Goal: Check status: Check status

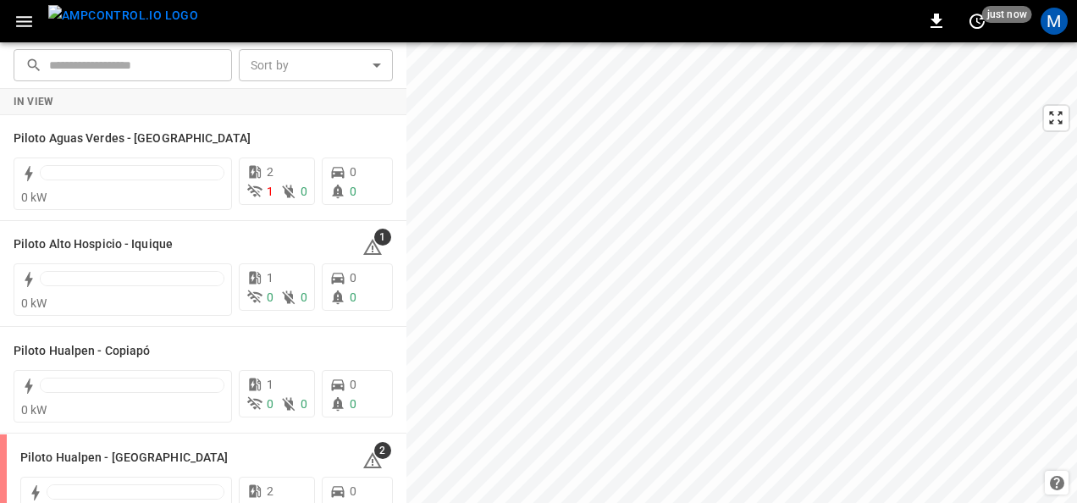
drag, startPoint x: 400, startPoint y: 254, endPoint x: 401, endPoint y: 325, distance: 71.2
click at [395, 327] on div "Piloto Alto Hospicio - Iquique 1 0 kW 1 0 0 0 0" at bounding box center [203, 274] width 407 height 107
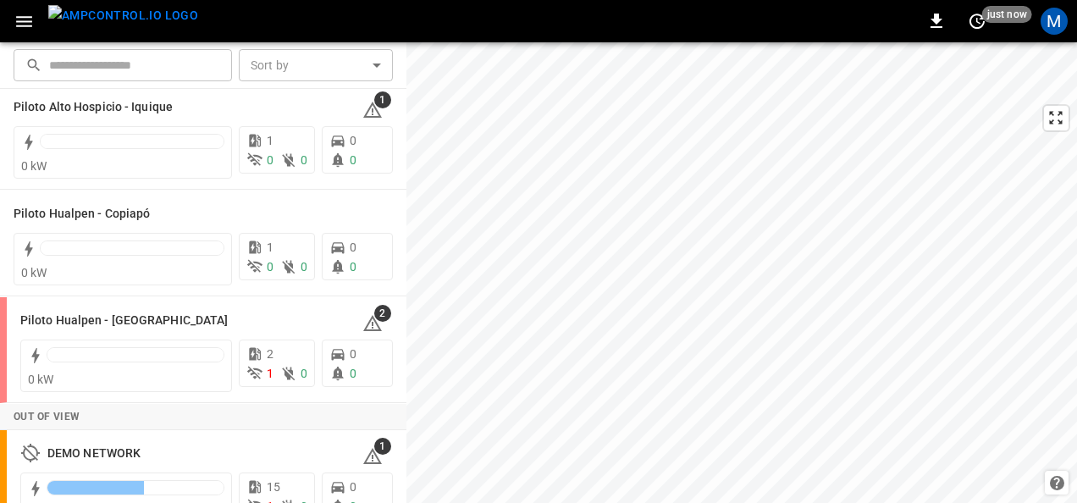
scroll to position [169, 0]
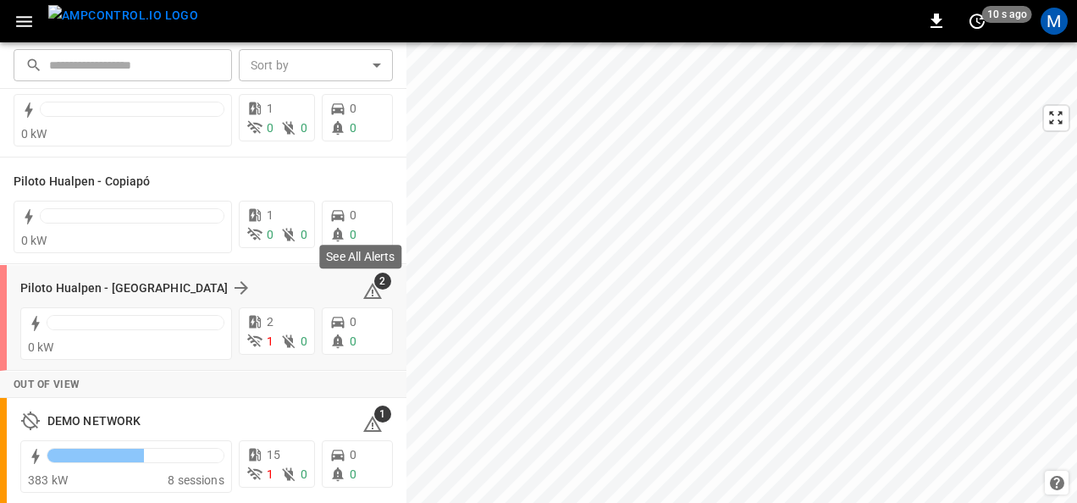
click at [366, 290] on icon at bounding box center [372, 291] width 19 height 16
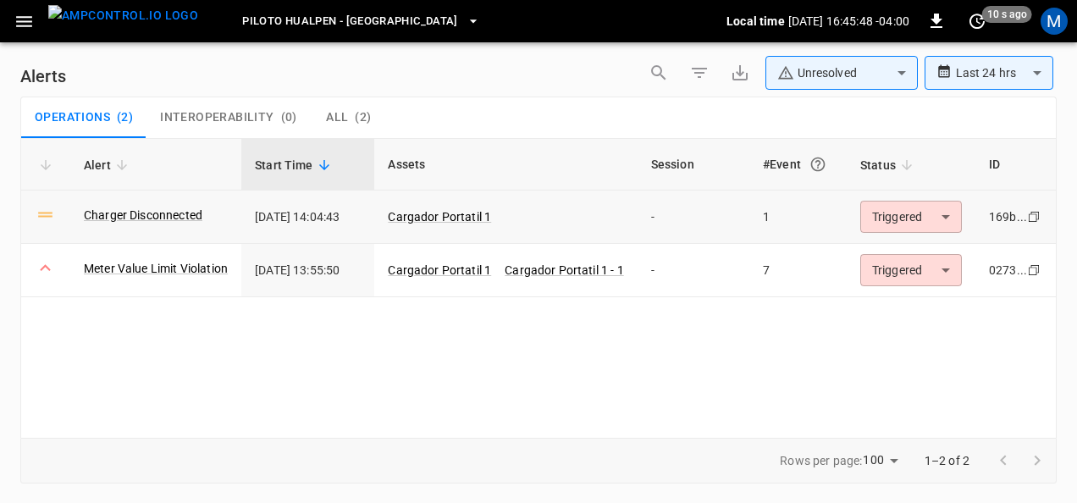
click at [952, 212] on body "**********" at bounding box center [538, 248] width 1077 height 497
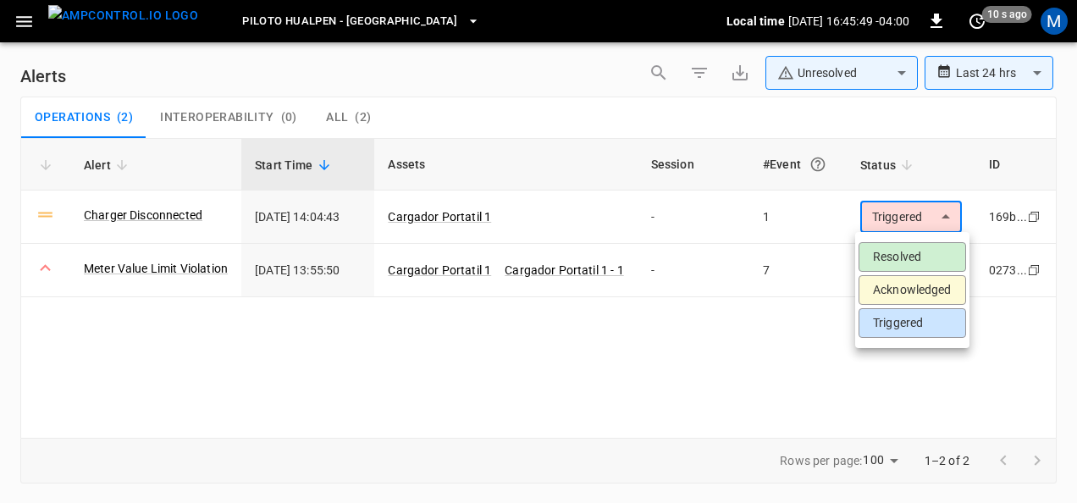
click at [913, 257] on li "Resolved" at bounding box center [913, 257] width 108 height 30
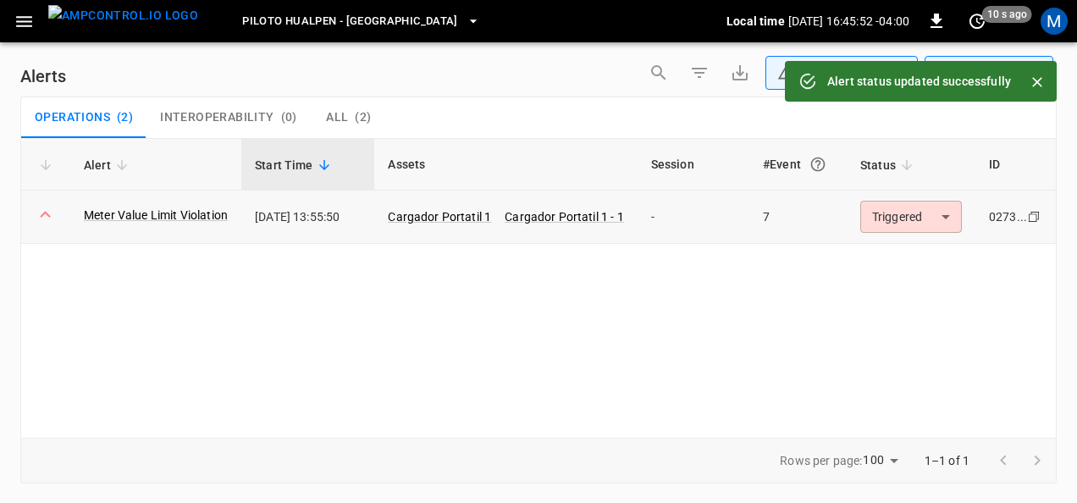
click at [945, 217] on body "**********" at bounding box center [538, 248] width 1077 height 497
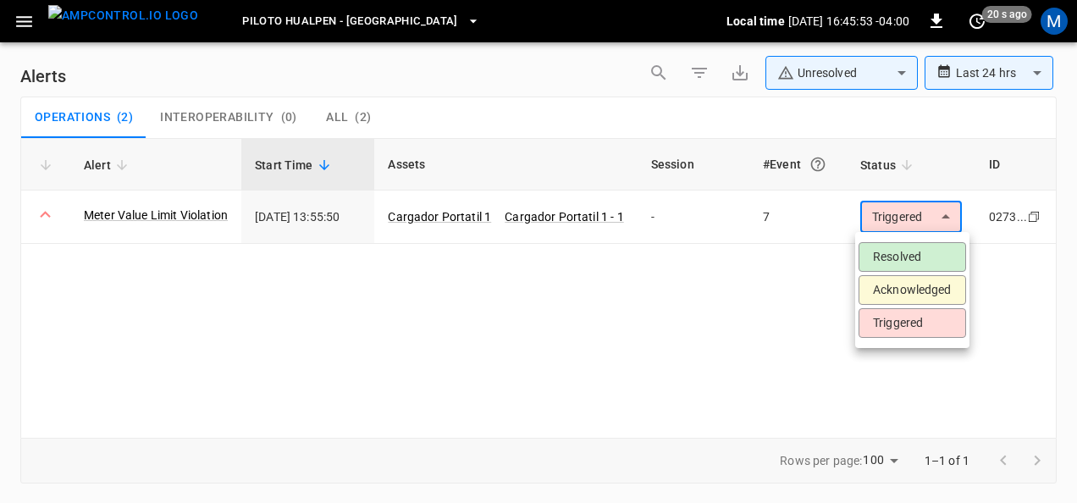
click at [906, 255] on li "Resolved" at bounding box center [913, 257] width 108 height 30
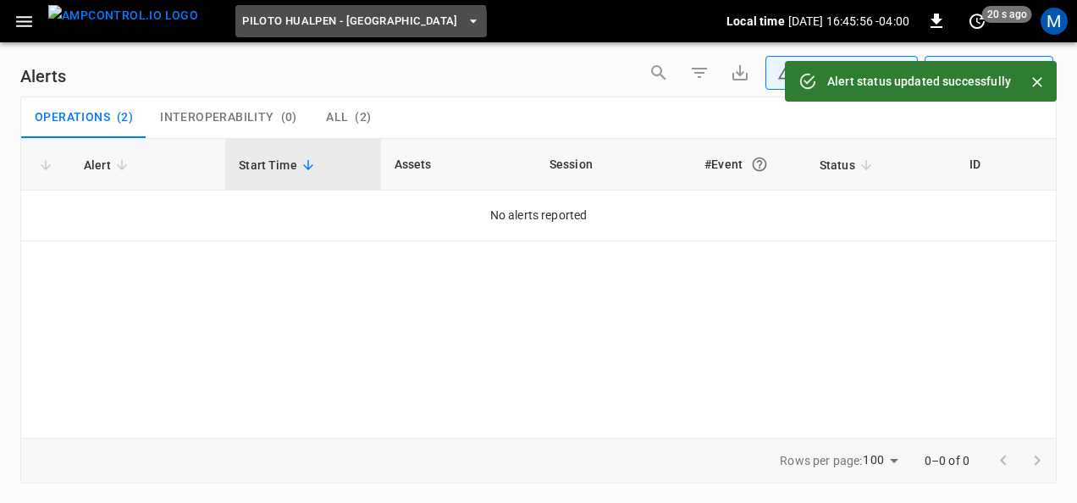
click at [329, 29] on span "Piloto Hualpen - [GEOGRAPHIC_DATA]" at bounding box center [350, 21] width 216 height 19
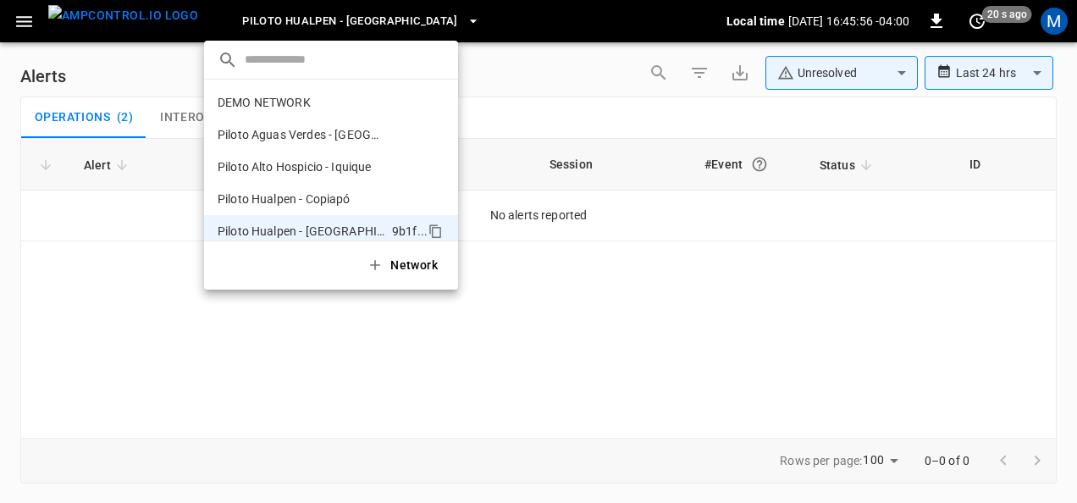
scroll to position [14, 0]
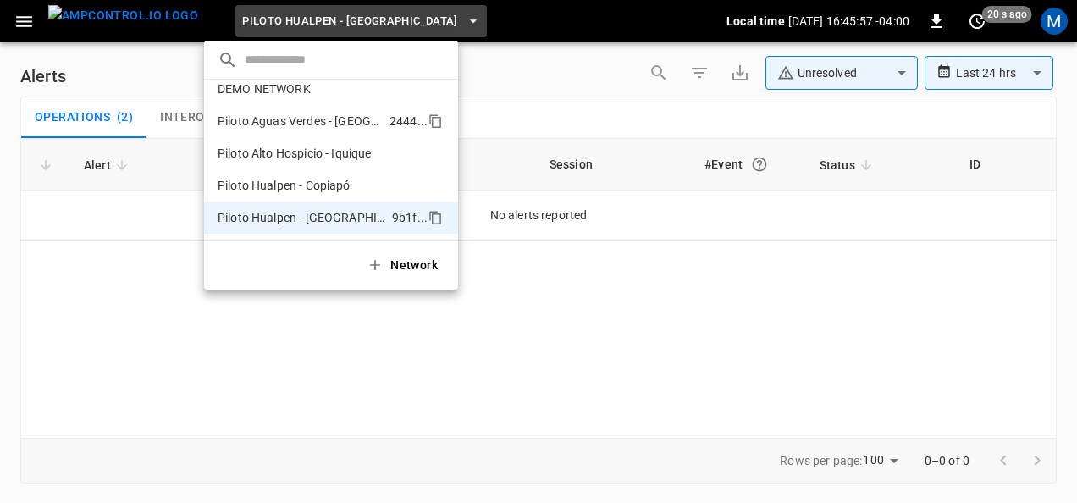
click at [325, 117] on p "Piloto Aguas Verdes - Antofagasta" at bounding box center [300, 121] width 165 height 17
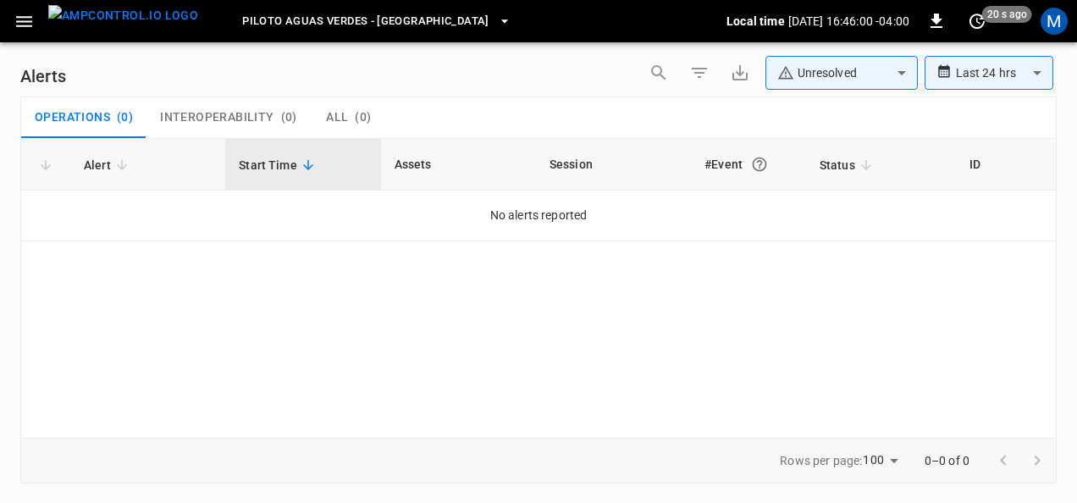
click at [403, 22] on span "Piloto Aguas Verdes - Antofagasta" at bounding box center [365, 21] width 247 height 19
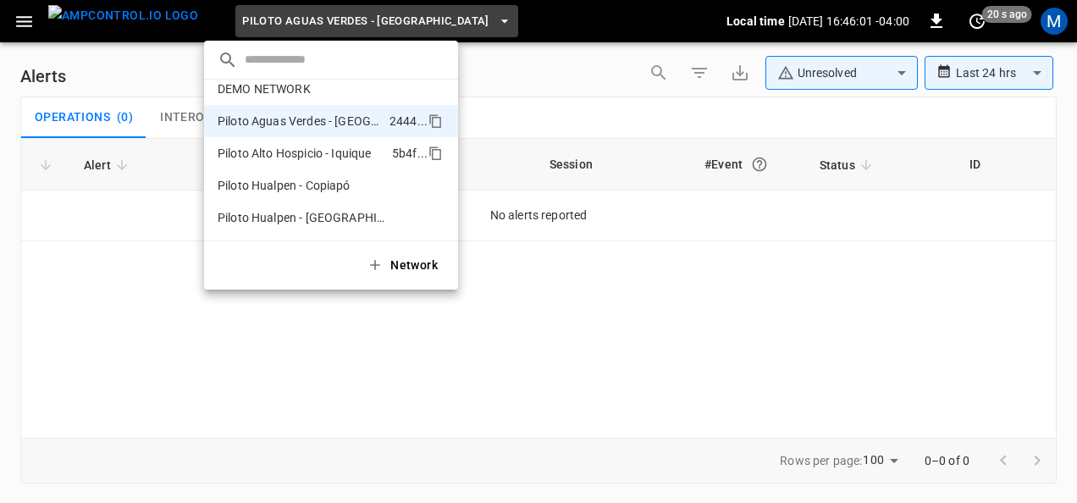
click at [345, 149] on p "Piloto Alto Hospicio - Iquique" at bounding box center [295, 153] width 154 height 17
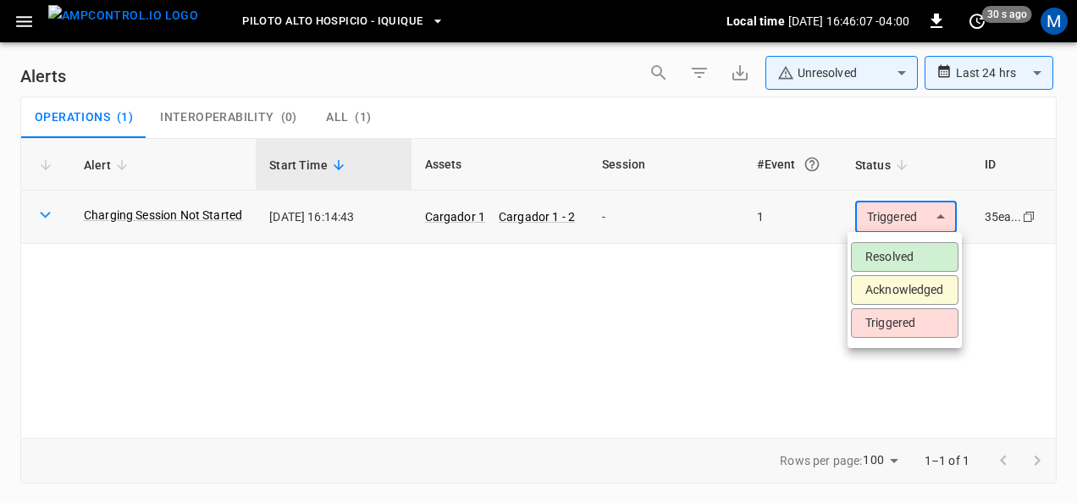
click at [952, 214] on body "**********" at bounding box center [538, 248] width 1077 height 497
click at [901, 252] on li "Resolved" at bounding box center [905, 257] width 108 height 30
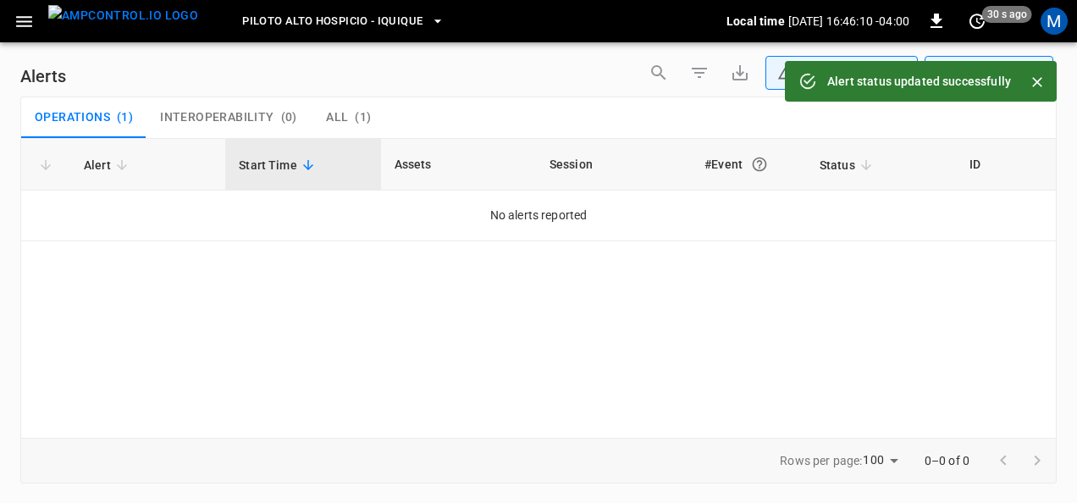
click at [390, 22] on span "Piloto Alto Hospicio - Iquique" at bounding box center [332, 21] width 180 height 19
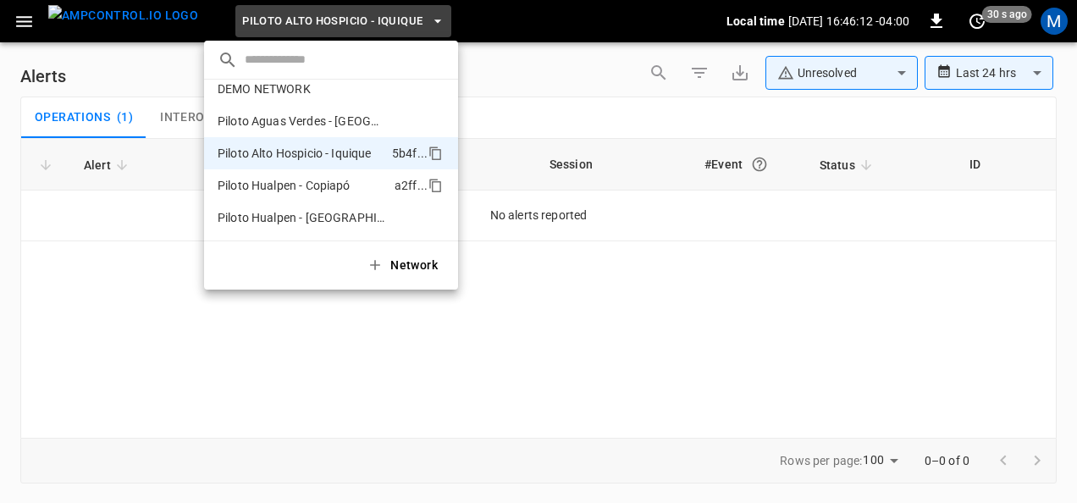
click at [348, 180] on p "Piloto Hualpen - Copiapó" at bounding box center [284, 185] width 133 height 17
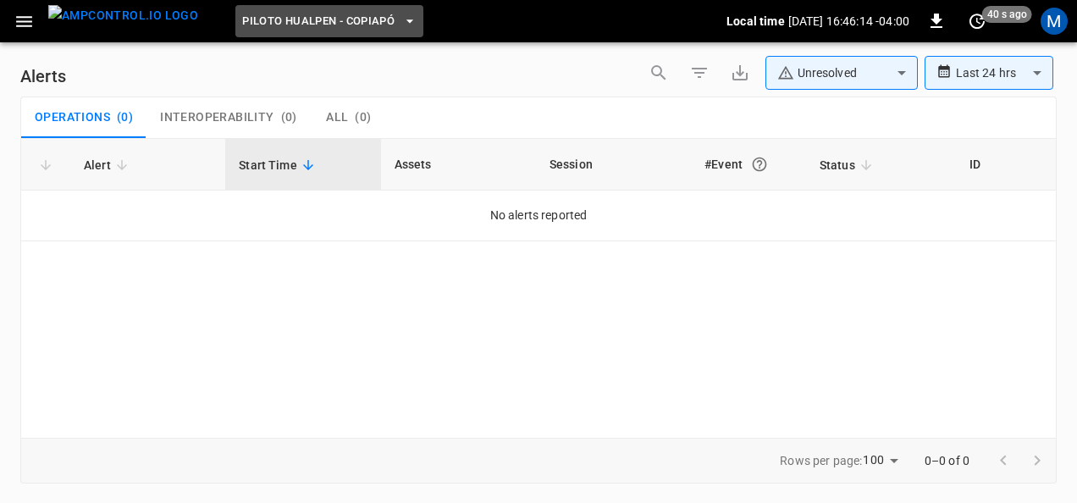
click at [401, 22] on icon "button" at bounding box center [409, 21] width 17 height 17
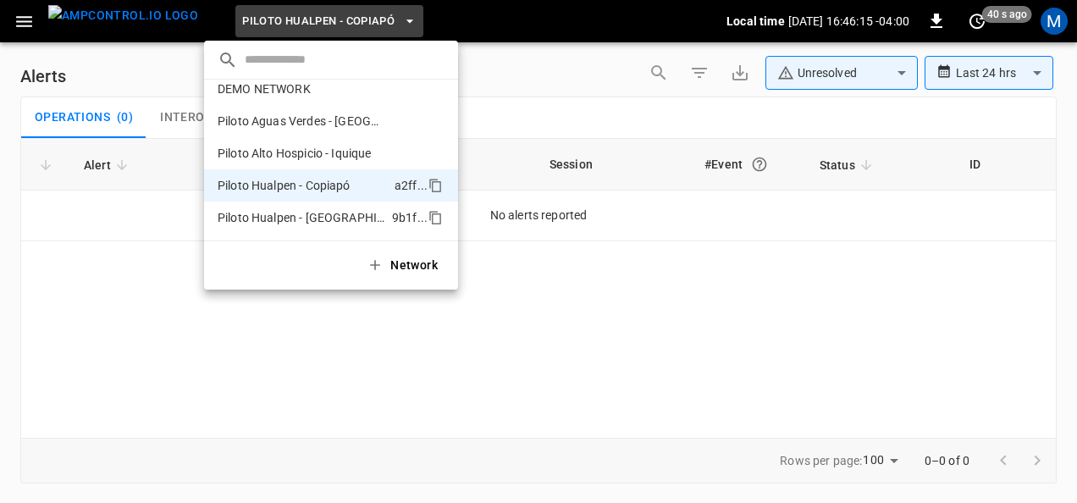
click at [352, 211] on p "Piloto Hualpen - [GEOGRAPHIC_DATA]" at bounding box center [302, 217] width 168 height 17
